Goal: Find contact information: Find contact information

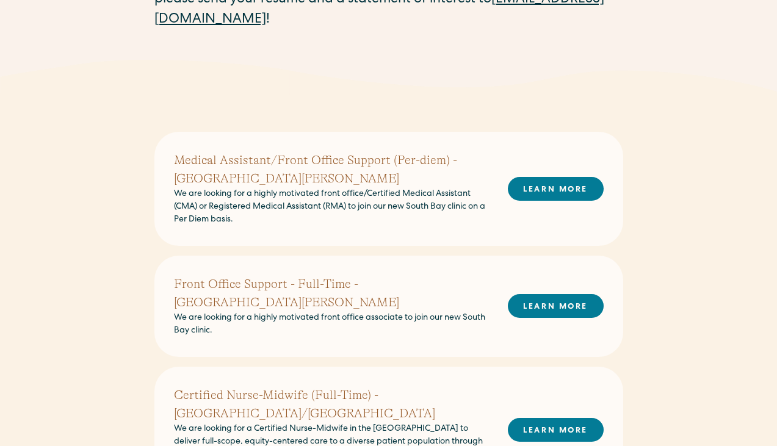
scroll to position [284, 0]
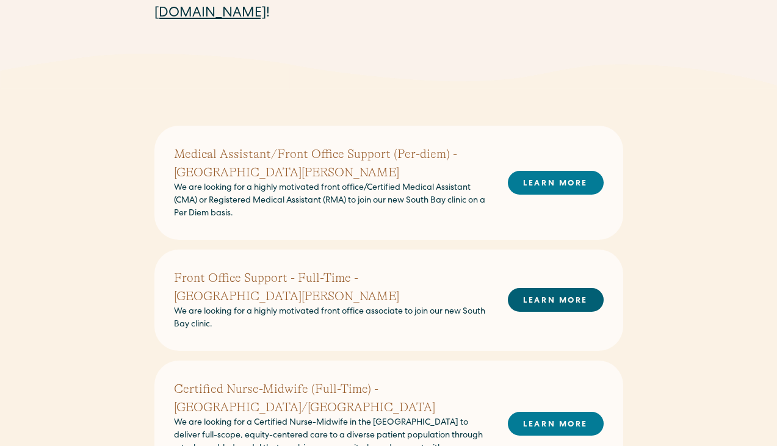
click at [556, 288] on link "LEARN MORE" at bounding box center [556, 300] width 96 height 24
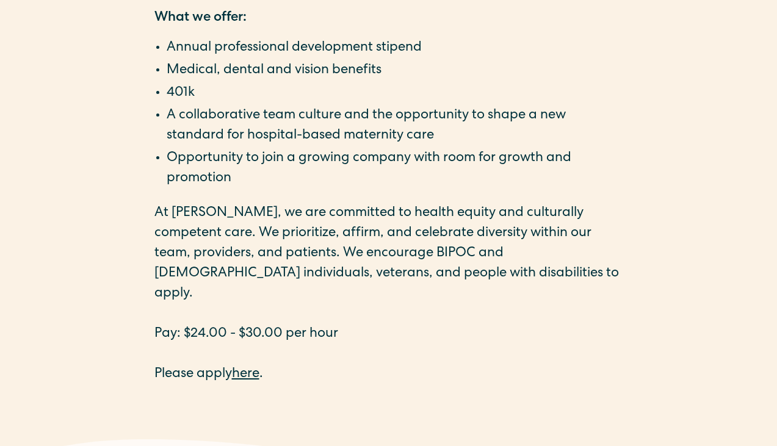
scroll to position [1897, 0]
click at [256, 368] on link "here" at bounding box center [245, 374] width 27 height 13
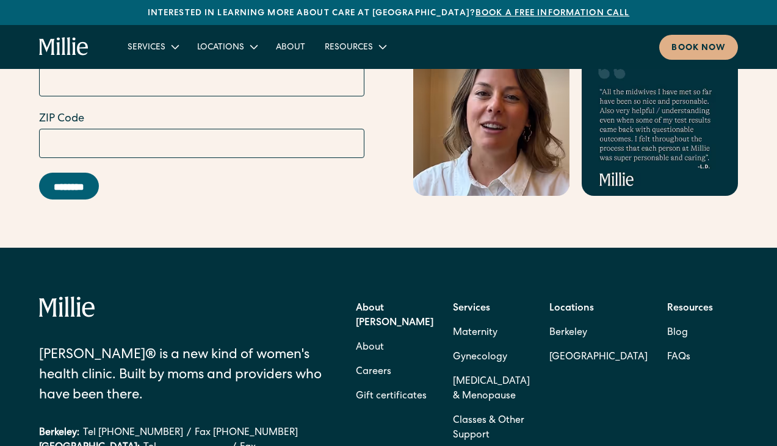
scroll to position [5234, 0]
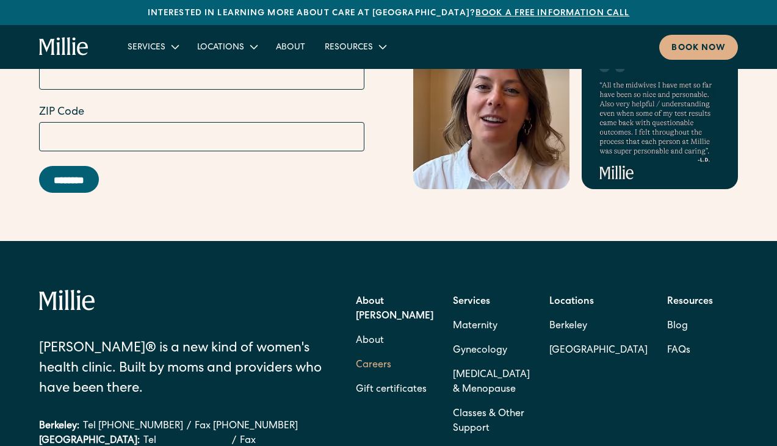
click at [391, 353] on link "Careers" at bounding box center [373, 365] width 35 height 24
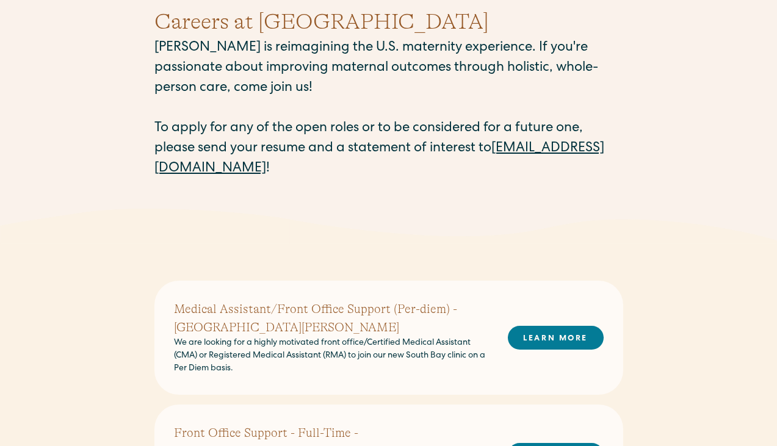
scroll to position [129, 0]
click at [265, 170] on link "careers@millieclinic.com" at bounding box center [379, 159] width 450 height 34
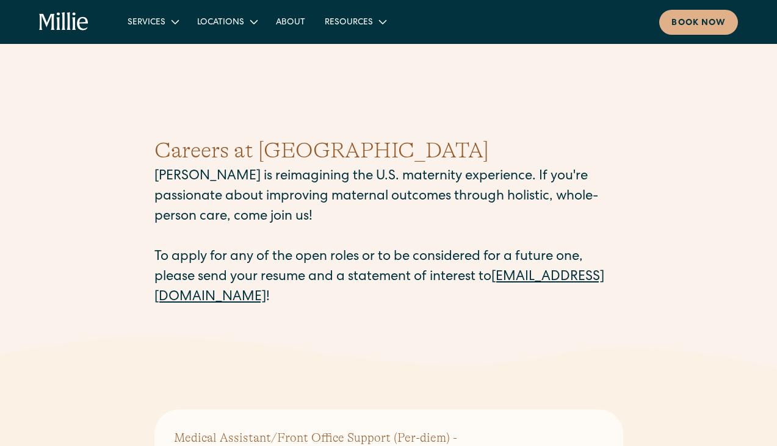
scroll to position [0, 0]
